Goal: Task Accomplishment & Management: Use online tool/utility

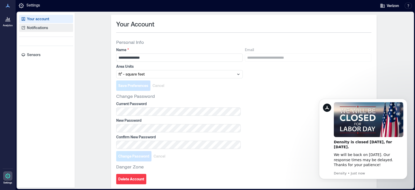
click at [38, 30] on p "Notifications" at bounding box center [37, 27] width 21 height 5
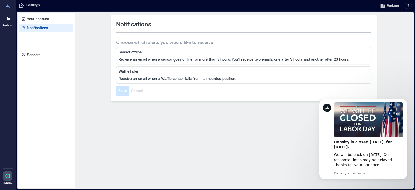
click at [7, 23] on div at bounding box center [7, 18] width 9 height 9
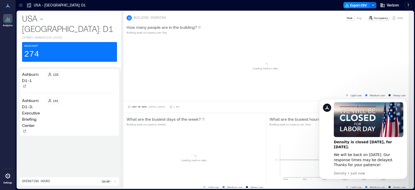
click at [21, 7] on icon at bounding box center [20, 5] width 5 height 5
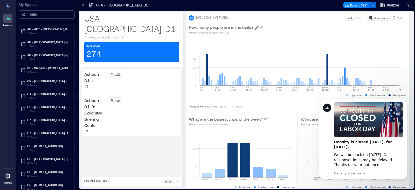
click at [41, 17] on input at bounding box center [47, 14] width 56 height 8
click at [387, 4] on span "Verizon" at bounding box center [393, 5] width 12 height 5
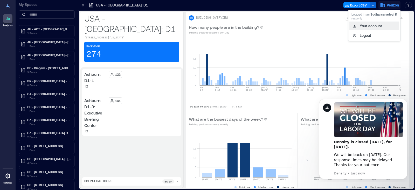
click at [370, 26] on button "Your account" at bounding box center [375, 26] width 50 height 8
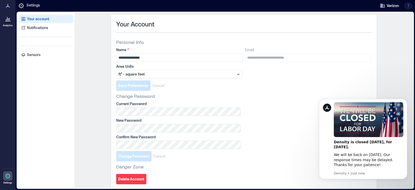
click at [408, 6] on button "button" at bounding box center [408, 6] width 7 height 6
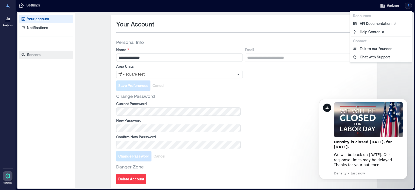
click at [34, 54] on p "Sensors" at bounding box center [33, 54] width 13 height 5
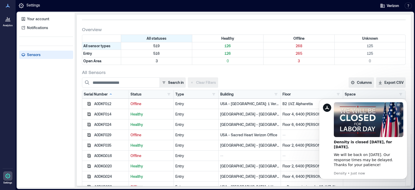
scroll to position [13, 0]
click at [161, 90] on div "Status Healthy 126 Offline 268 Unknown 125" at bounding box center [151, 94] width 45 height 8
click at [147, 84] on input at bounding box center [121, 82] width 78 height 10
click at [167, 82] on button "Search in" at bounding box center [173, 82] width 26 height 10
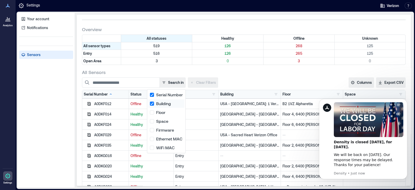
click at [153, 104] on button "Building" at bounding box center [166, 103] width 36 height 8
click at [153, 93] on button "Serial Number" at bounding box center [166, 95] width 36 height 8
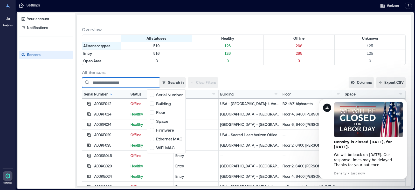
click at [134, 77] on input at bounding box center [121, 82] width 78 height 10
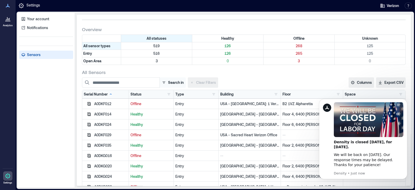
click at [168, 82] on button "Search in" at bounding box center [173, 82] width 26 height 10
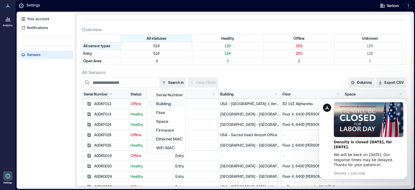
click at [154, 99] on button "Building" at bounding box center [166, 103] width 36 height 8
click at [152, 93] on button "Serial Number" at bounding box center [166, 95] width 36 height 8
click at [153, 112] on button "Floor" at bounding box center [166, 112] width 36 height 8
click at [155, 122] on button "Space" at bounding box center [166, 121] width 36 height 8
click at [256, 85] on div "Search in Clear Filters" at bounding box center [186, 82] width 208 height 10
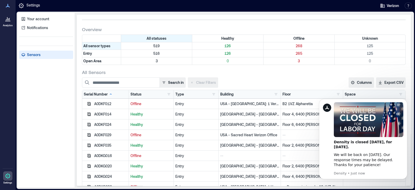
click at [256, 85] on div "Search in Clear Filters" at bounding box center [186, 82] width 208 height 10
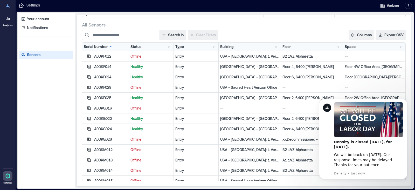
scroll to position [0, 0]
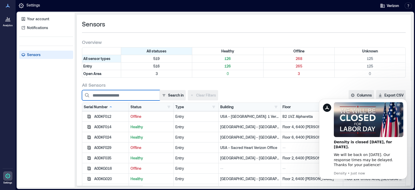
click at [130, 96] on input at bounding box center [121, 95] width 78 height 10
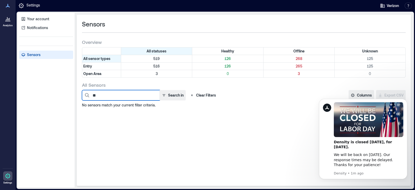
type input "*"
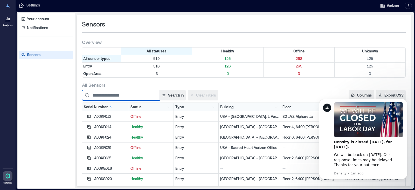
click at [113, 92] on input at bounding box center [121, 95] width 78 height 10
click at [404, 100] on button "Dismiss notification" at bounding box center [405, 100] width 7 height 7
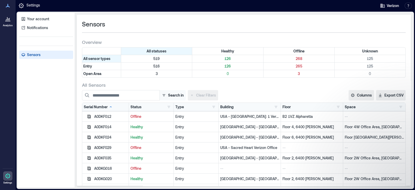
click at [180, 94] on button "Search in" at bounding box center [173, 95] width 26 height 10
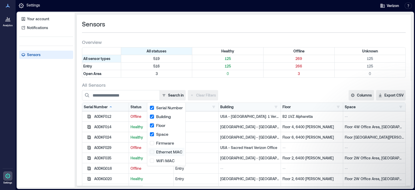
click at [151, 151] on button "Ethernet MAC" at bounding box center [166, 152] width 36 height 8
click at [152, 163] on button "WiFi MAC" at bounding box center [166, 160] width 36 height 8
click at [153, 141] on button "Firmware" at bounding box center [166, 143] width 36 height 8
click at [247, 94] on div "Search in Clear Filters" at bounding box center [186, 95] width 208 height 10
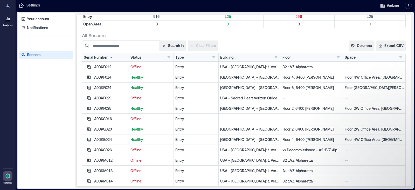
scroll to position [60, 0]
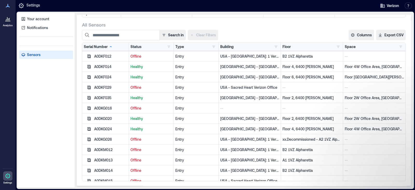
click at [105, 172] on div "A0DKM014" at bounding box center [110, 170] width 33 height 5
copy div "A0DKM014"
click at [153, 35] on input at bounding box center [121, 35] width 78 height 10
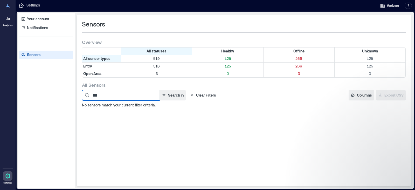
scroll to position [0, 0]
type input "*"
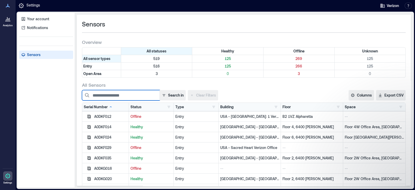
click at [124, 97] on input at bounding box center [121, 95] width 78 height 10
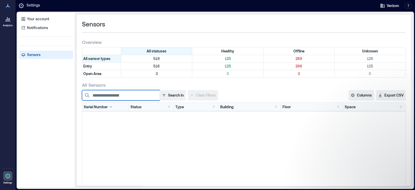
scroll to position [3971, 0]
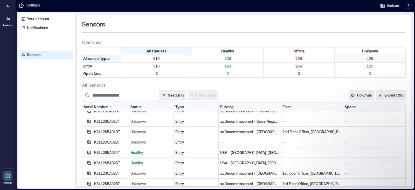
click at [367, 59] on p "125" at bounding box center [370, 58] width 69 height 5
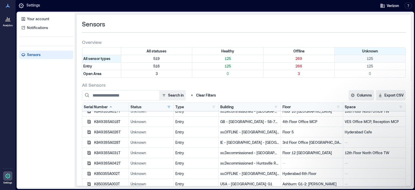
scroll to position [1168, 0]
click at [105, 134] on div "K8493S5A026T" at bounding box center [110, 131] width 33 height 5
copy div "K8493S5A026T"
click at [112, 154] on div "K8493S5A031T" at bounding box center [110, 152] width 33 height 5
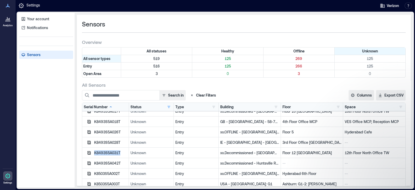
click at [112, 154] on div "K8493S5A031T" at bounding box center [110, 152] width 33 height 5
copy div "K8493S5A031T"
click at [295, 59] on p "269" at bounding box center [299, 58] width 69 height 5
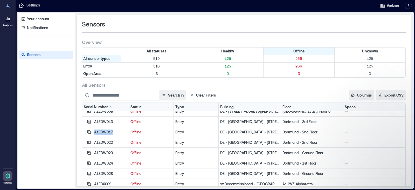
drag, startPoint x: 115, startPoint y: 130, endPoint x: 93, endPoint y: 131, distance: 22.1
click at [93, 131] on div "A1EDW017" at bounding box center [105, 132] width 47 height 10
copy div "A1EDW017"
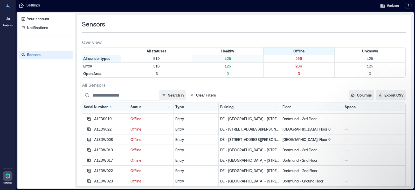
click at [226, 60] on p "125" at bounding box center [227, 58] width 69 height 5
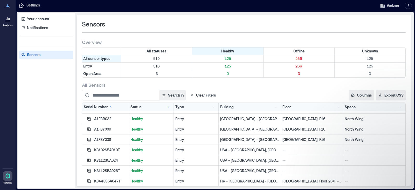
click at [106, 118] on div "A1FBR032" at bounding box center [110, 118] width 33 height 5
copy div "A1FBR032"
click at [105, 150] on div "K8102S5A010T" at bounding box center [110, 149] width 33 height 5
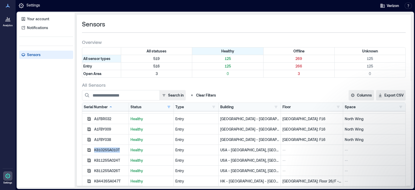
copy div "K8102S5A010T"
click at [100, 120] on div "A1FBR032" at bounding box center [110, 118] width 33 height 5
copy div "A1FBR032"
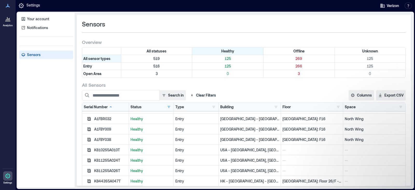
click at [104, 141] on div "A1FBY038" at bounding box center [110, 139] width 33 height 5
copy div "A1FBY038"
click at [117, 93] on input at bounding box center [121, 95] width 78 height 10
paste input "********"
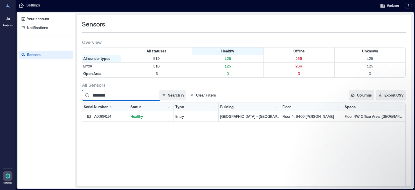
scroll to position [0, 0]
type input "********"
click at [35, 56] on p "Sensors" at bounding box center [33, 54] width 13 height 5
click at [11, 24] on p "Analytics" at bounding box center [8, 25] width 10 height 3
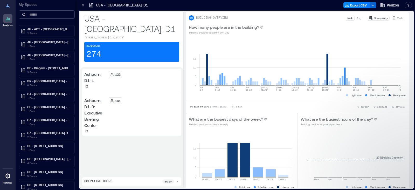
click at [38, 17] on input at bounding box center [47, 14] width 56 height 8
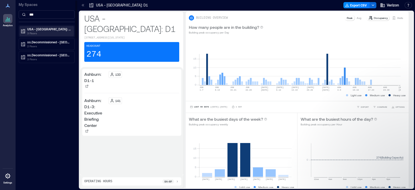
type input "***"
click at [50, 30] on p "USA - [GEOGRAPHIC_DATA]: 1 Verizon Pl" at bounding box center [49, 29] width 44 height 4
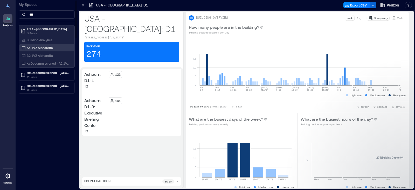
click at [43, 49] on p "A1 1VZ Alpharetta" at bounding box center [40, 48] width 26 height 4
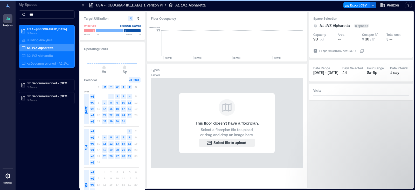
scroll to position [0, 959]
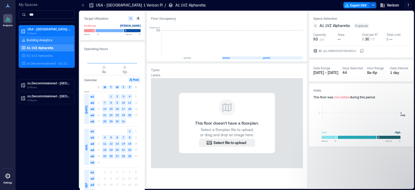
click at [43, 39] on p "Building Analytics" at bounding box center [40, 40] width 26 height 4
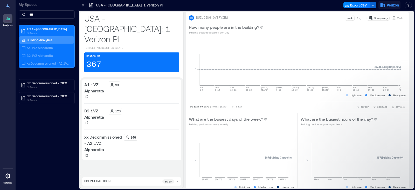
click at [392, 4] on span "Verizon" at bounding box center [393, 5] width 12 height 5
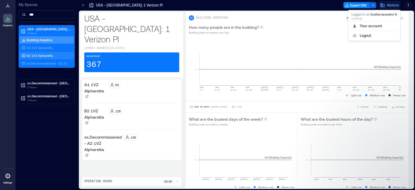
click at [44, 55] on p "B2 1VZ Alpharetta" at bounding box center [40, 55] width 26 height 4
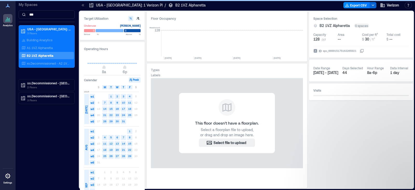
scroll to position [0, 959]
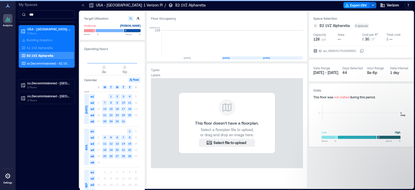
click at [45, 64] on p "xx.Decommissioned - A2 1VZ Alpharetta" at bounding box center [48, 63] width 43 height 4
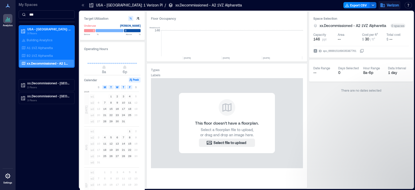
click at [390, 4] on span "Verizon" at bounding box center [393, 5] width 12 height 5
click at [376, 28] on button "Your account" at bounding box center [375, 26] width 50 height 8
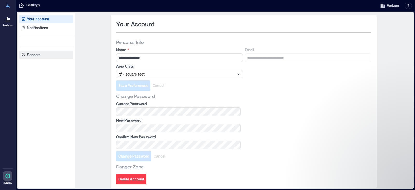
click at [37, 55] on p "Sensors" at bounding box center [33, 54] width 13 height 5
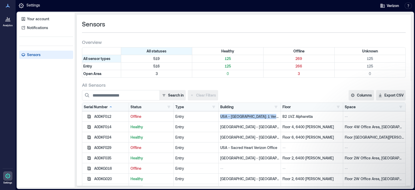
drag, startPoint x: 260, startPoint y: 117, endPoint x: 210, endPoint y: 115, distance: 50.1
click at [219, 115] on div "USA - [GEOGRAPHIC_DATA]: 1 Verizon Pl" at bounding box center [250, 116] width 62 height 10
copy p "USA - [GEOGRAPHIC_DATA]: 1 Verizon Pl"
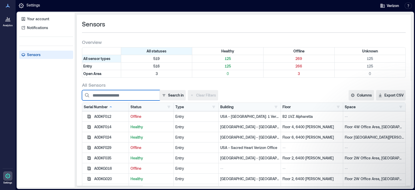
click at [135, 95] on input at bounding box center [121, 95] width 78 height 10
paste input "**********"
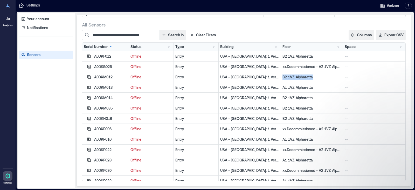
drag, startPoint x: 303, startPoint y: 77, endPoint x: 272, endPoint y: 77, distance: 31.1
click at [281, 77] on div "B2 1VZ Alpharetta" at bounding box center [312, 77] width 62 height 10
copy p "B2 1VZ Alpharetta"
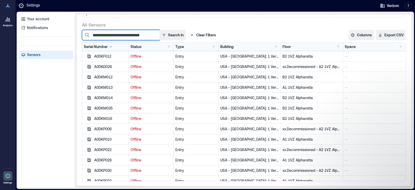
click at [149, 36] on input "**********" at bounding box center [121, 35] width 78 height 10
paste input
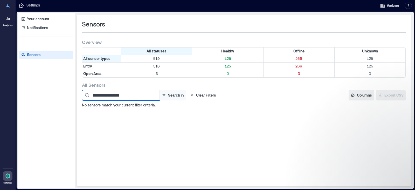
type input "**********"
click at [173, 97] on button "Search in" at bounding box center [173, 95] width 26 height 10
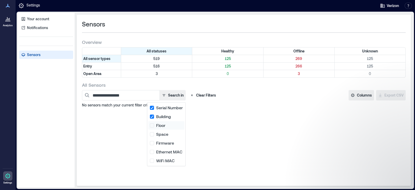
click at [152, 128] on button "Floor" at bounding box center [166, 125] width 36 height 8
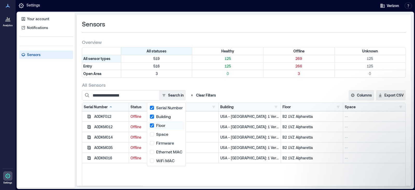
click at [152, 126] on button "Floor" at bounding box center [166, 125] width 36 height 8
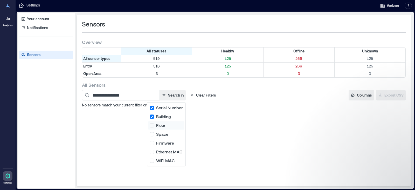
click at [152, 126] on button "Floor" at bounding box center [166, 125] width 36 height 8
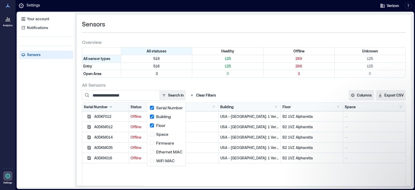
click at [136, 178] on div "A0DKF012 Offline Entry [GEOGRAPHIC_DATA] - [GEOGRAPHIC_DATA]: 1 Verizon Pl B2 1…" at bounding box center [243, 176] width 323 height 130
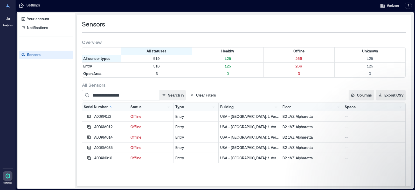
click at [103, 117] on div "A0DKF012" at bounding box center [110, 116] width 33 height 5
click at [106, 127] on div "A0DKM012" at bounding box center [110, 126] width 33 height 5
drag, startPoint x: 319, startPoint y: 115, endPoint x: 106, endPoint y: 127, distance: 213.6
click at [106, 127] on div "A0DKM012" at bounding box center [110, 126] width 33 height 5
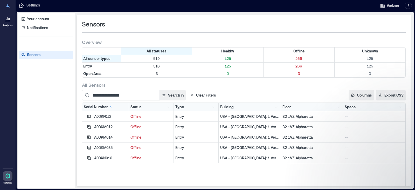
click at [105, 136] on div "A0DKM014" at bounding box center [110, 137] width 33 height 5
click at [107, 146] on div "A0DKM035" at bounding box center [110, 147] width 33 height 5
click at [106, 158] on div "A0DKN016" at bounding box center [110, 157] width 33 height 5
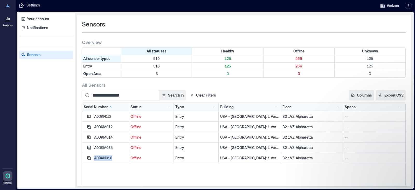
click at [106, 158] on div "A0DKN016" at bounding box center [110, 157] width 33 height 5
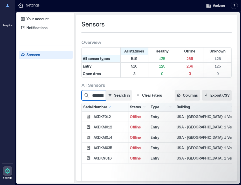
click at [98, 95] on input "**********" at bounding box center [93, 95] width 24 height 10
click at [92, 94] on input "**********" at bounding box center [93, 95] width 24 height 10
